Goal: Information Seeking & Learning: Learn about a topic

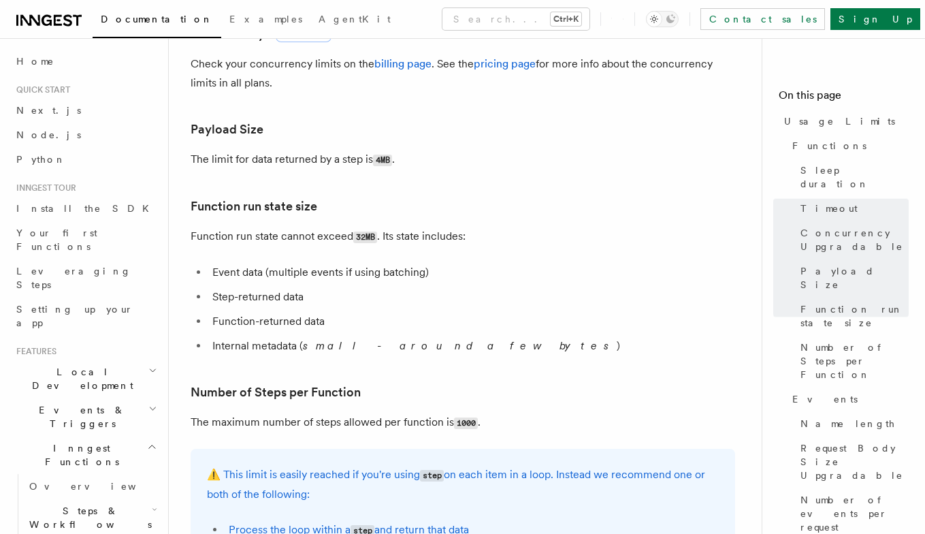
scroll to position [517, 0]
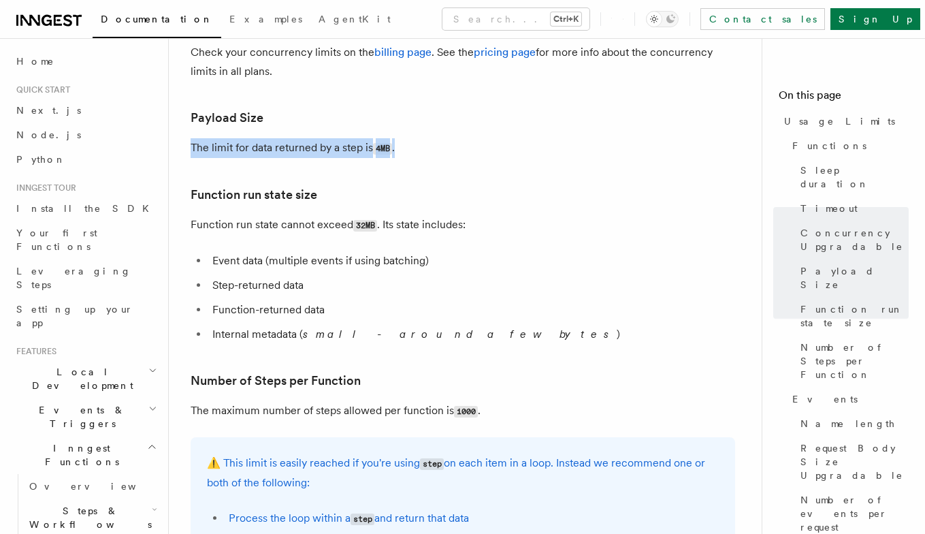
drag, startPoint x: 193, startPoint y: 150, endPoint x: 432, endPoint y: 145, distance: 239.0
click at [432, 145] on p "The limit for data returned by a step is 4MB ." at bounding box center [463, 148] width 545 height 20
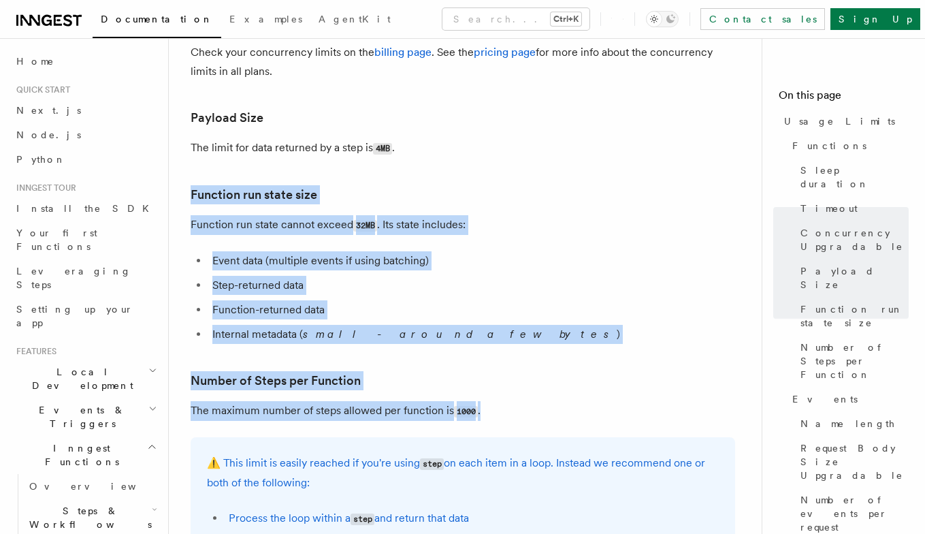
drag, startPoint x: 493, startPoint y: 414, endPoint x: 353, endPoint y: 175, distance: 276.7
click at [353, 175] on article "Platform Usage Limits We have put some limits on the service to make sure we pr…" at bounding box center [471, 476] width 560 height 1867
click at [455, 182] on article "Platform Usage Limits We have put some limits on the service to make sure we pr…" at bounding box center [471, 476] width 560 height 1867
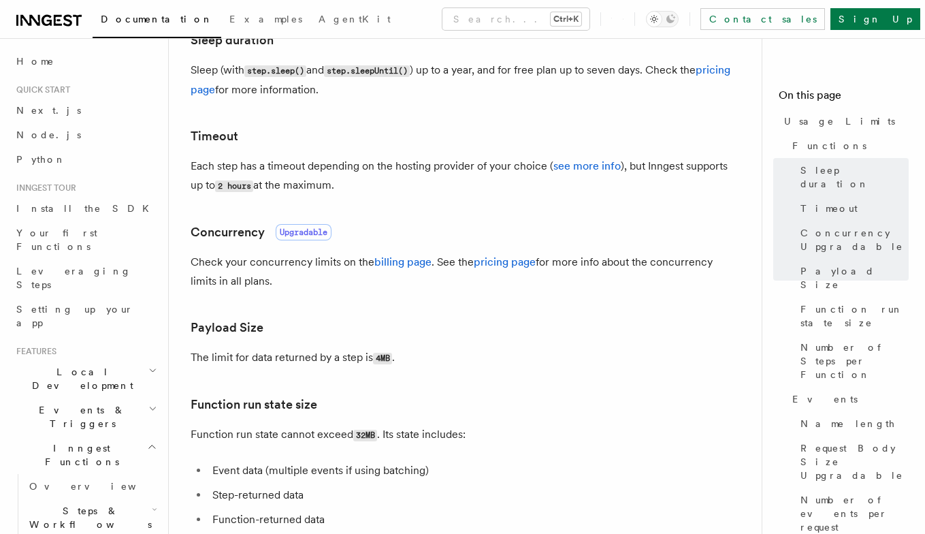
scroll to position [0, 0]
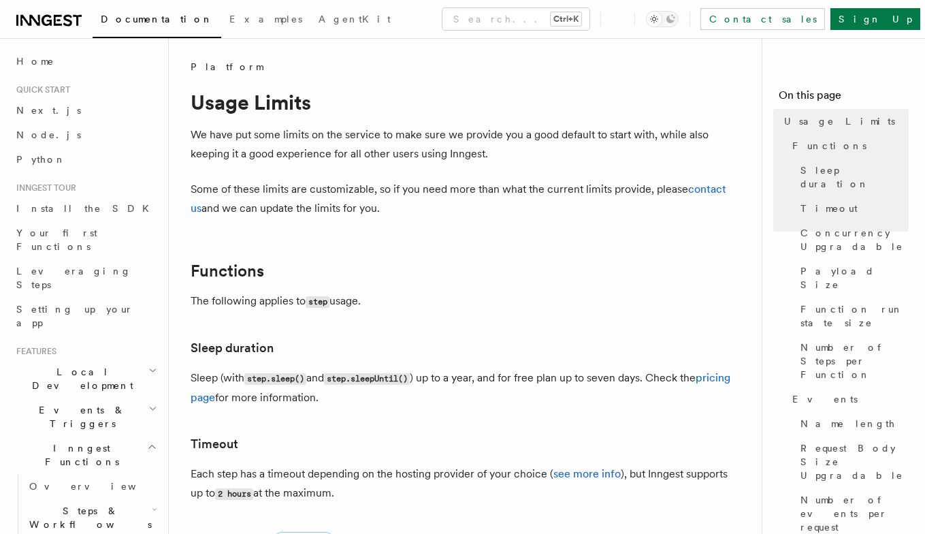
click at [388, 152] on p "We have put some limits on the service to make sure we provide you a good defau…" at bounding box center [463, 144] width 545 height 38
